Goal: Task Accomplishment & Management: Manage account settings

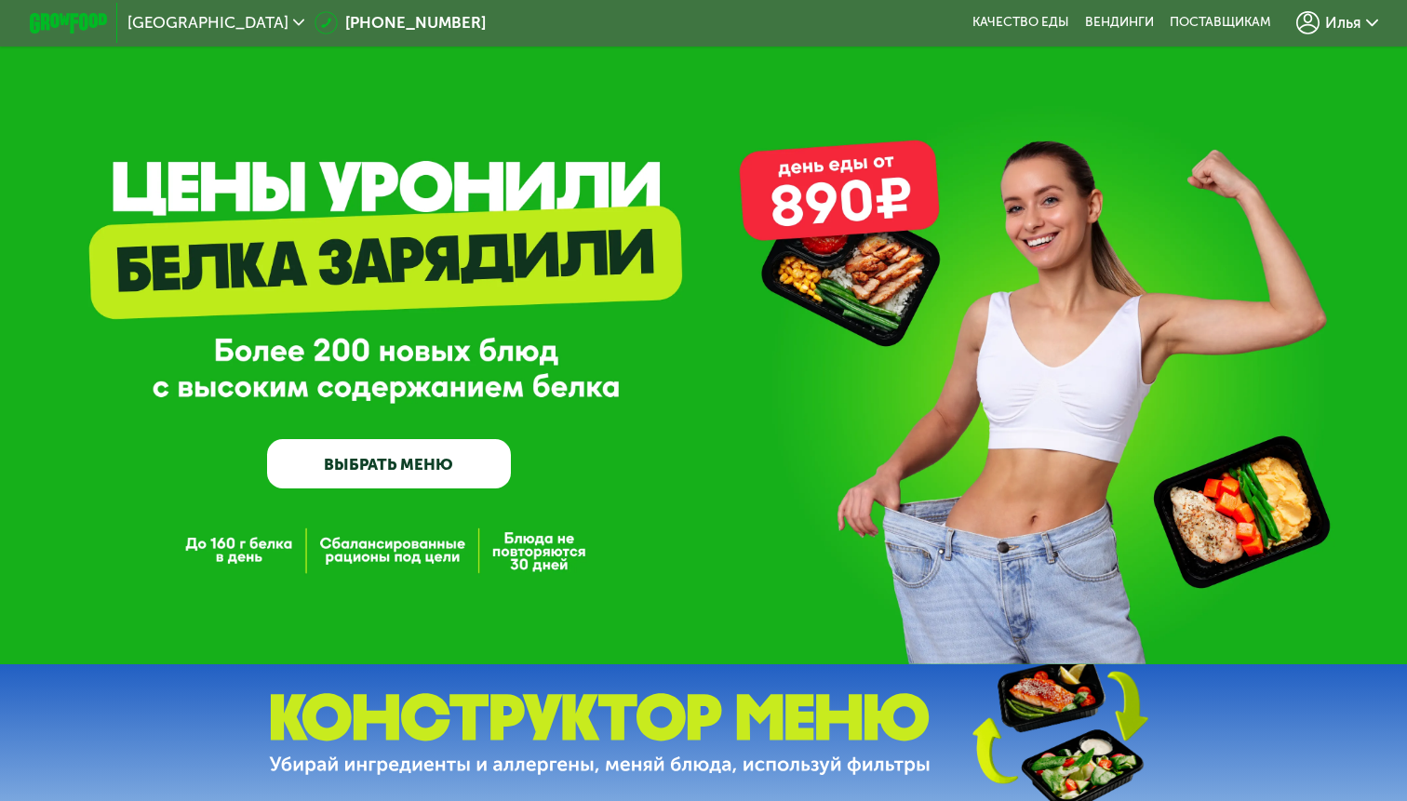
click at [1349, 24] on span "Илья" at bounding box center [1343, 23] width 36 height 16
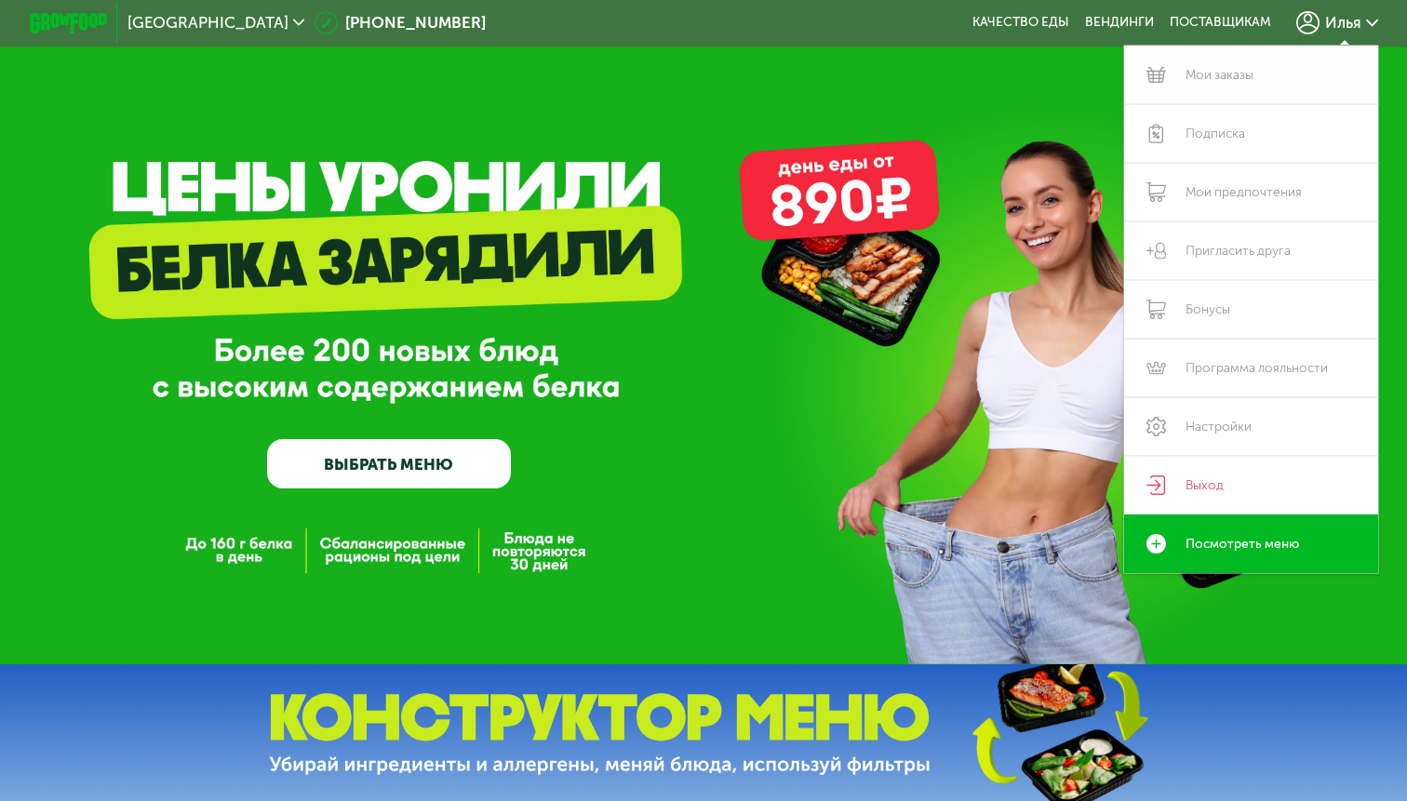
click at [1243, 80] on link "Мои заказы" at bounding box center [1251, 75] width 254 height 59
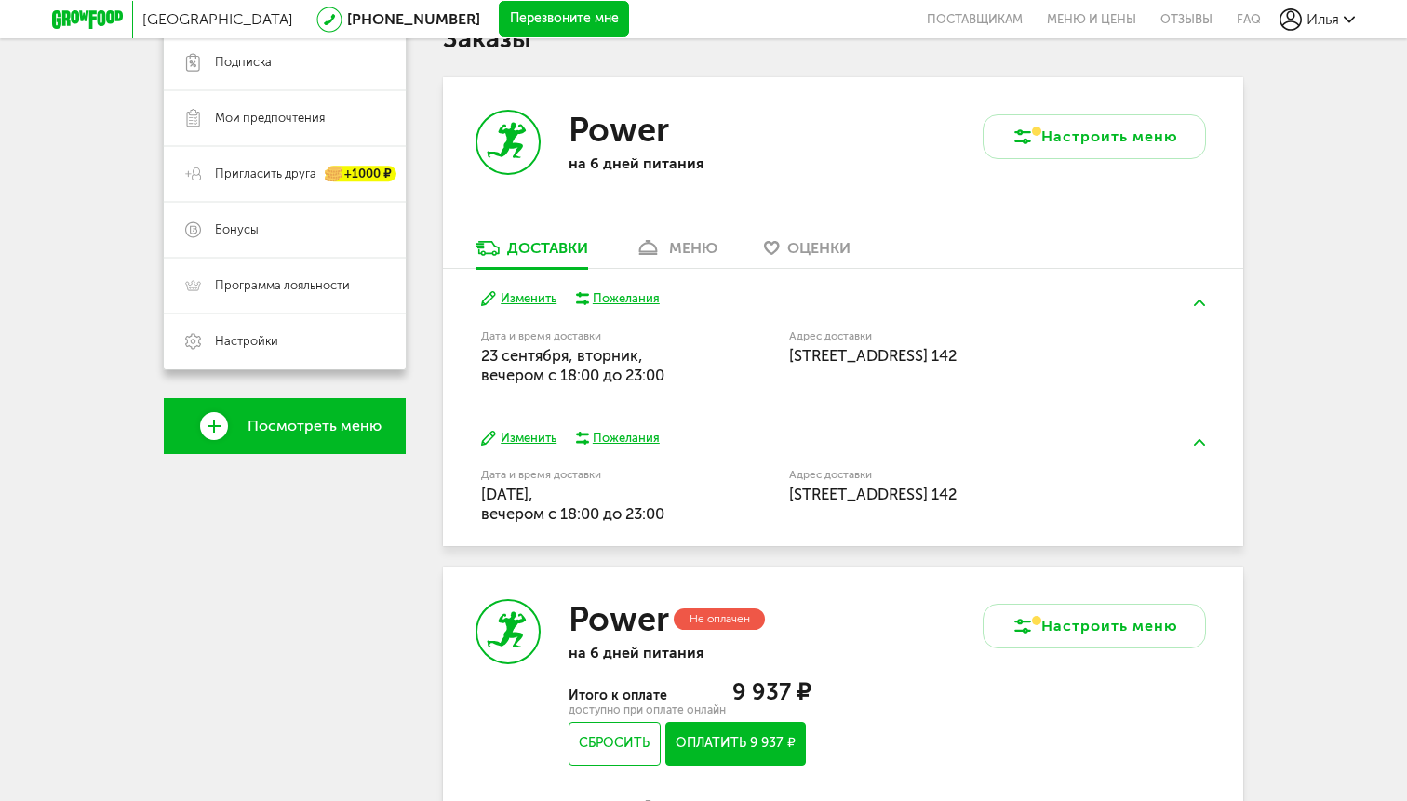
scroll to position [332, 0]
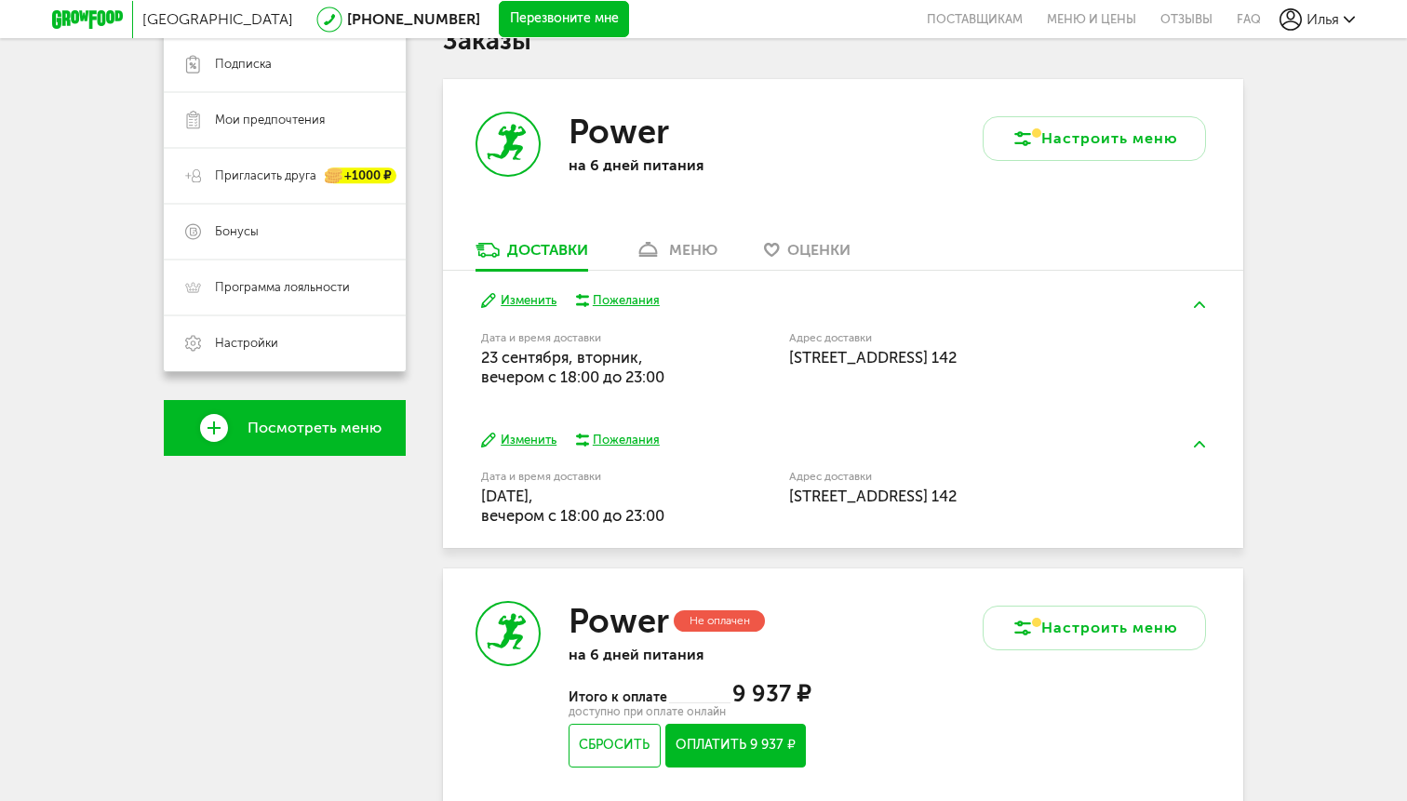
click at [653, 275] on div "Изменить Пожелания Дата и время доставки [DATE], вечером c 18:00 до 23:00 Адрес…" at bounding box center [843, 340] width 800 height 139
click at [668, 250] on link "меню" at bounding box center [675, 255] width 101 height 30
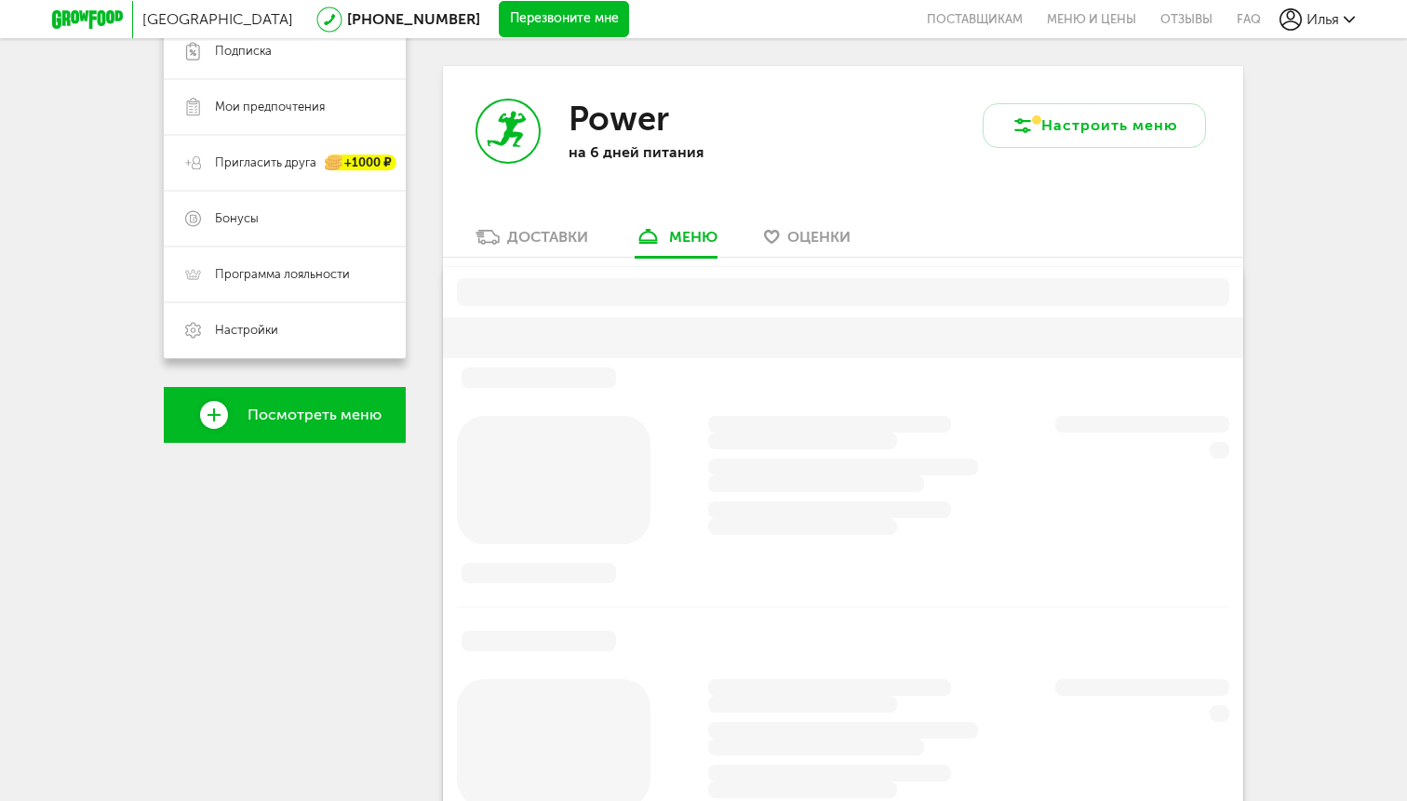
scroll to position [365, 0]
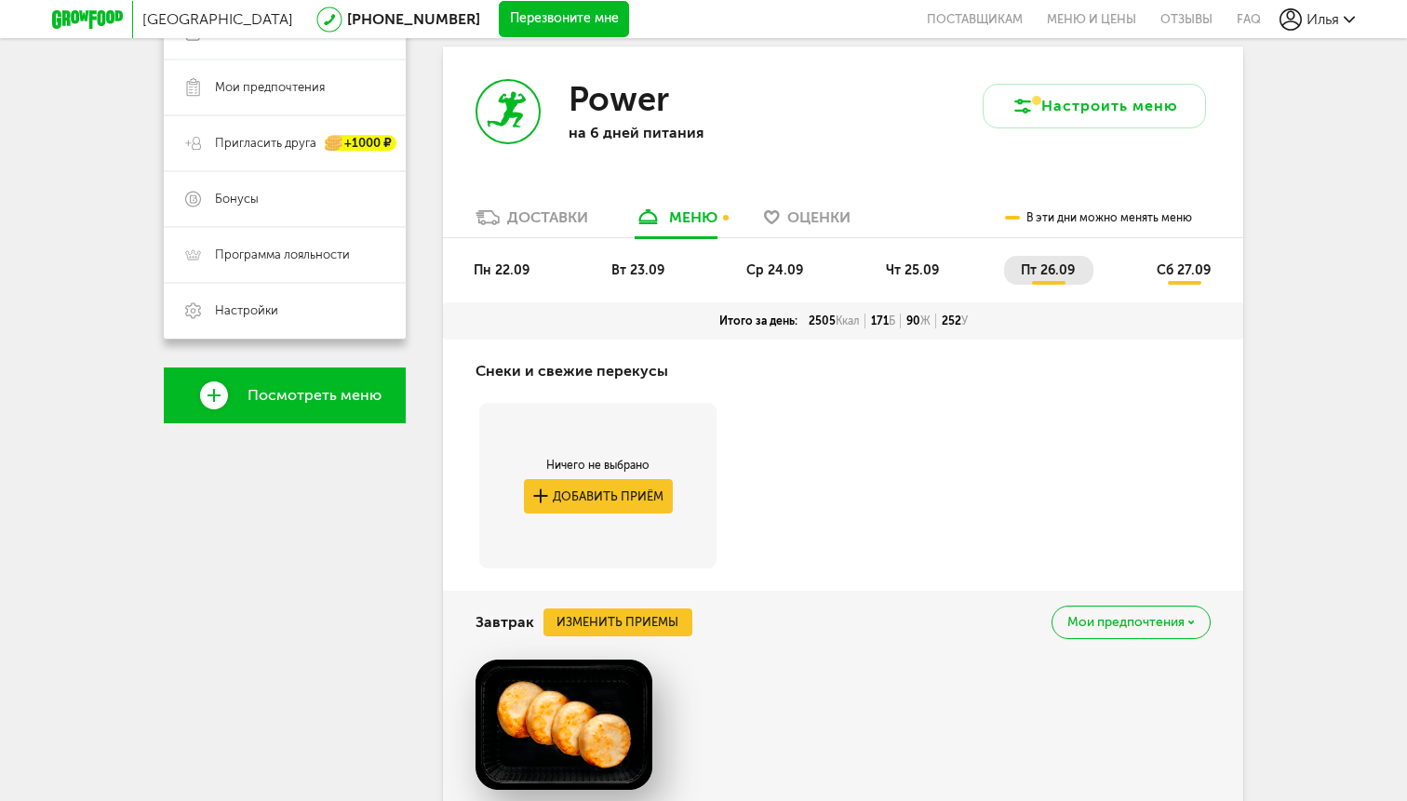
click at [493, 276] on span "пн 22.09" at bounding box center [502, 270] width 56 height 16
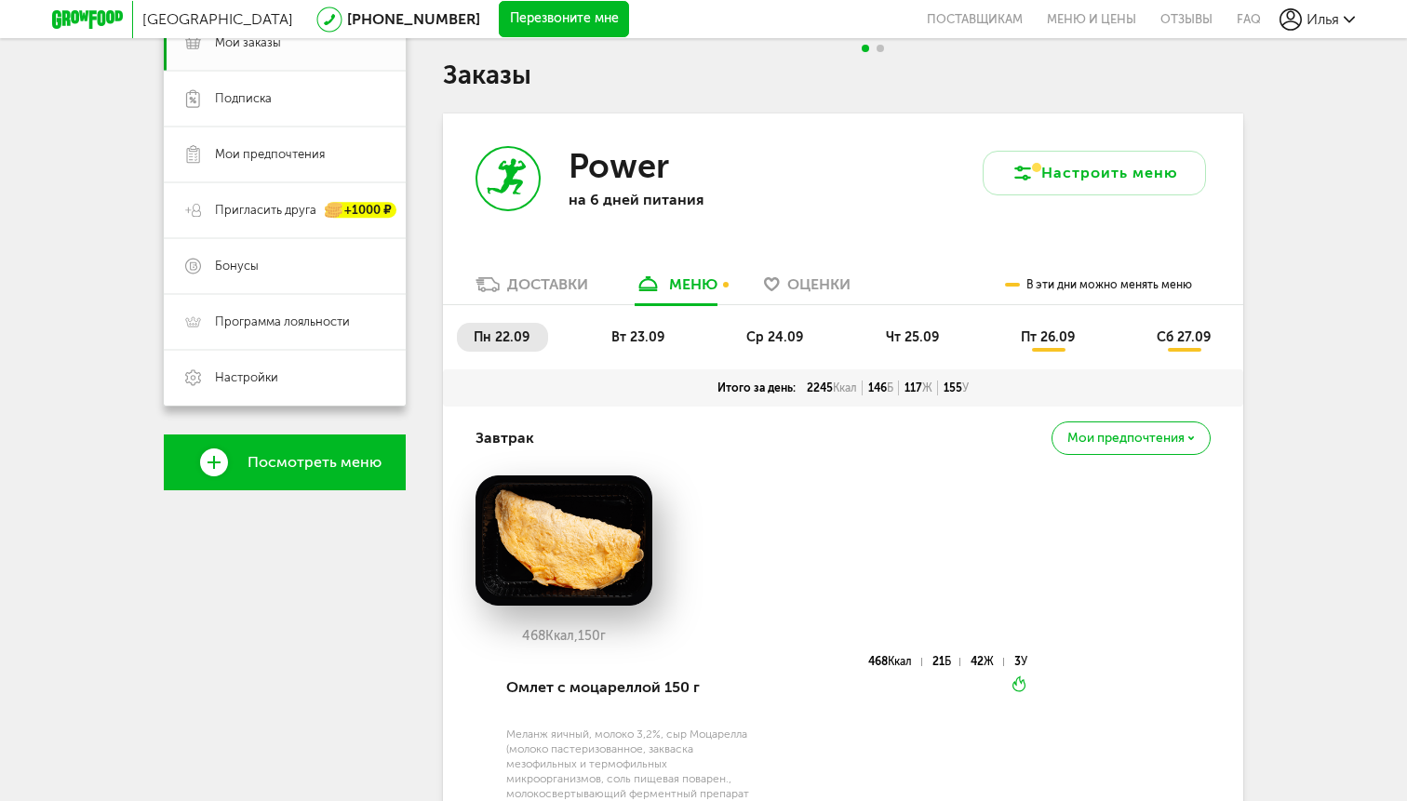
scroll to position [0, 0]
